Goal: Check status

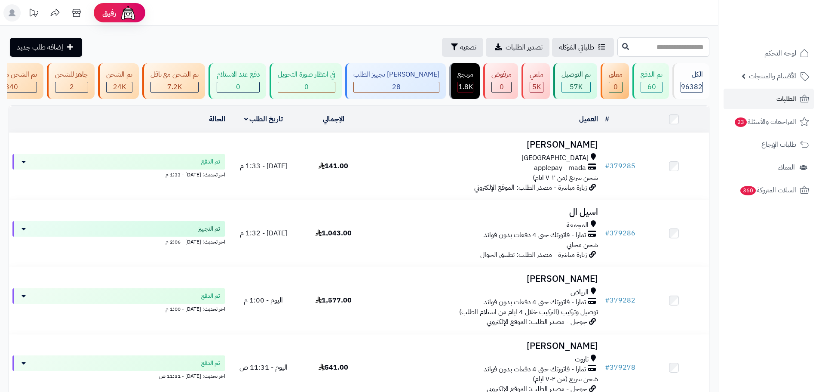
click at [626, 45] on input "text" at bounding box center [663, 46] width 92 height 19
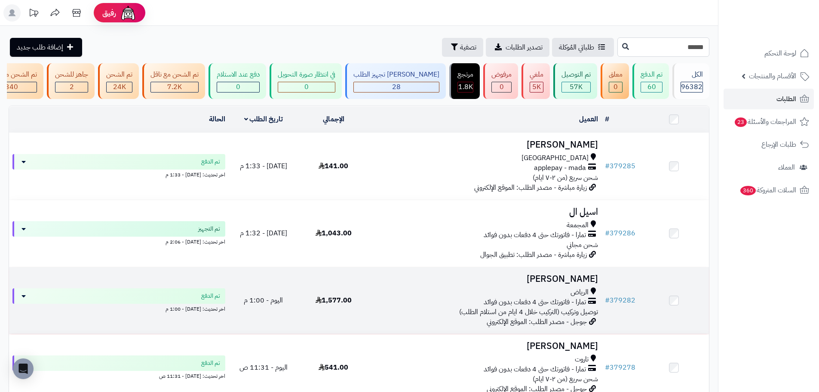
type input "******"
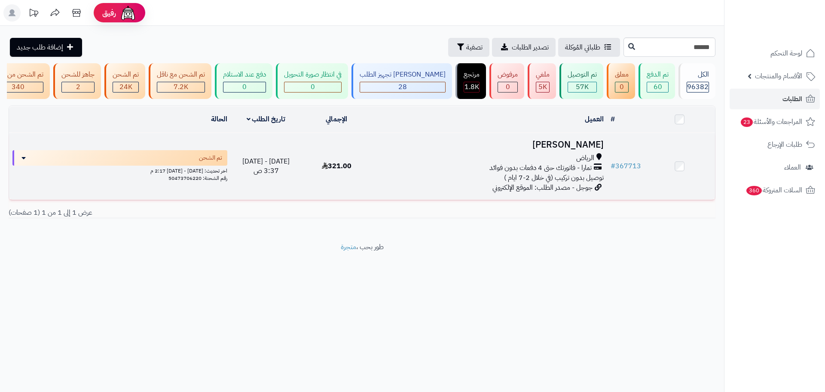
click at [590, 159] on span "الرياض" at bounding box center [585, 158] width 18 height 10
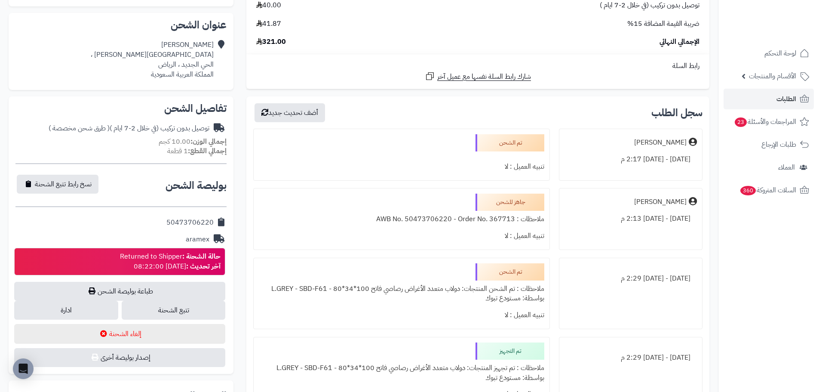
scroll to position [215, 0]
